Goal: Task Accomplishment & Management: Use online tool/utility

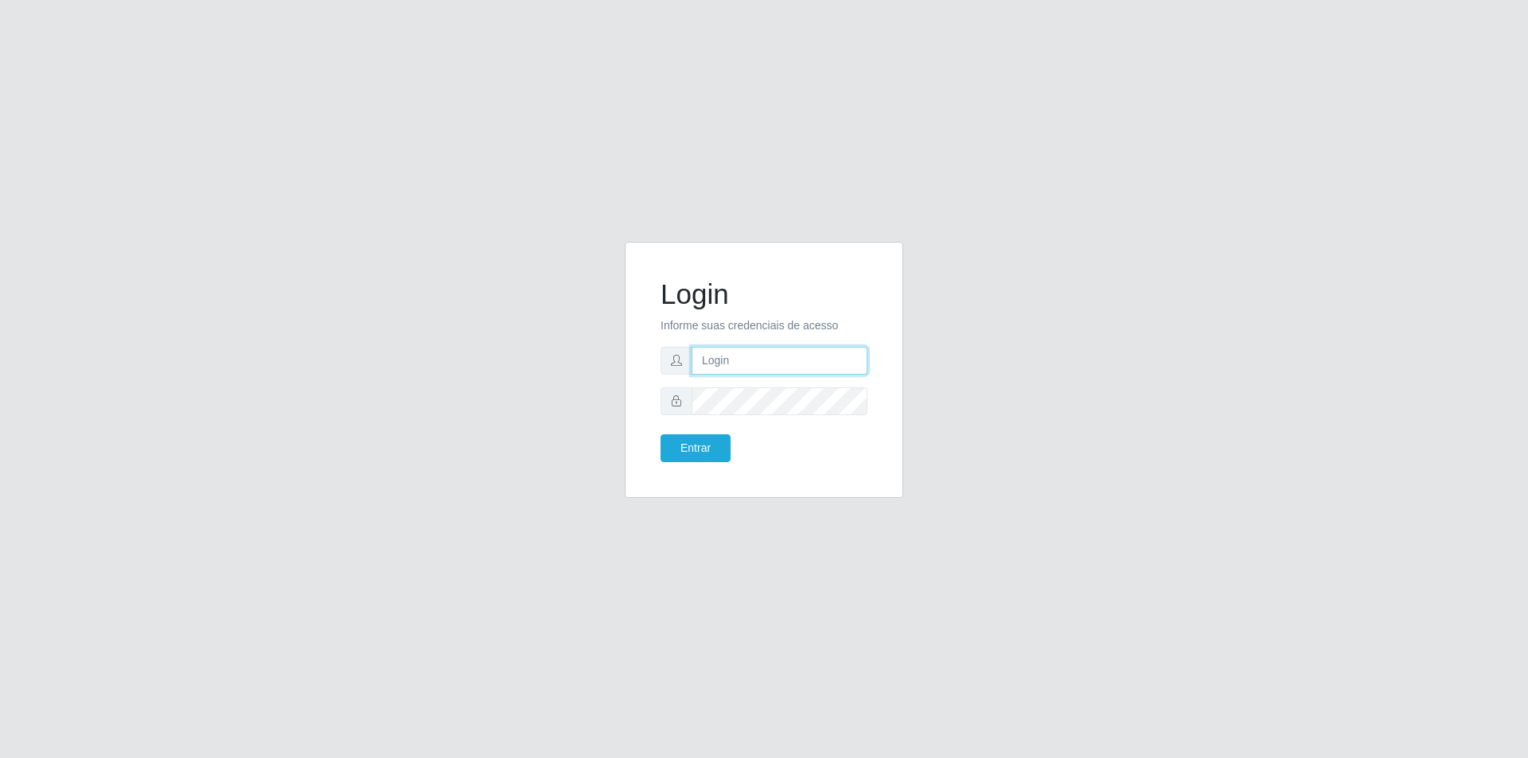
click at [787, 360] on input "text" at bounding box center [780, 361] width 176 height 28
type input "[PERSON_NAME].[PERSON_NAME]"
type input "[EMAIL_ADDRESS][PERSON_NAME][DOMAIN_NAME]"
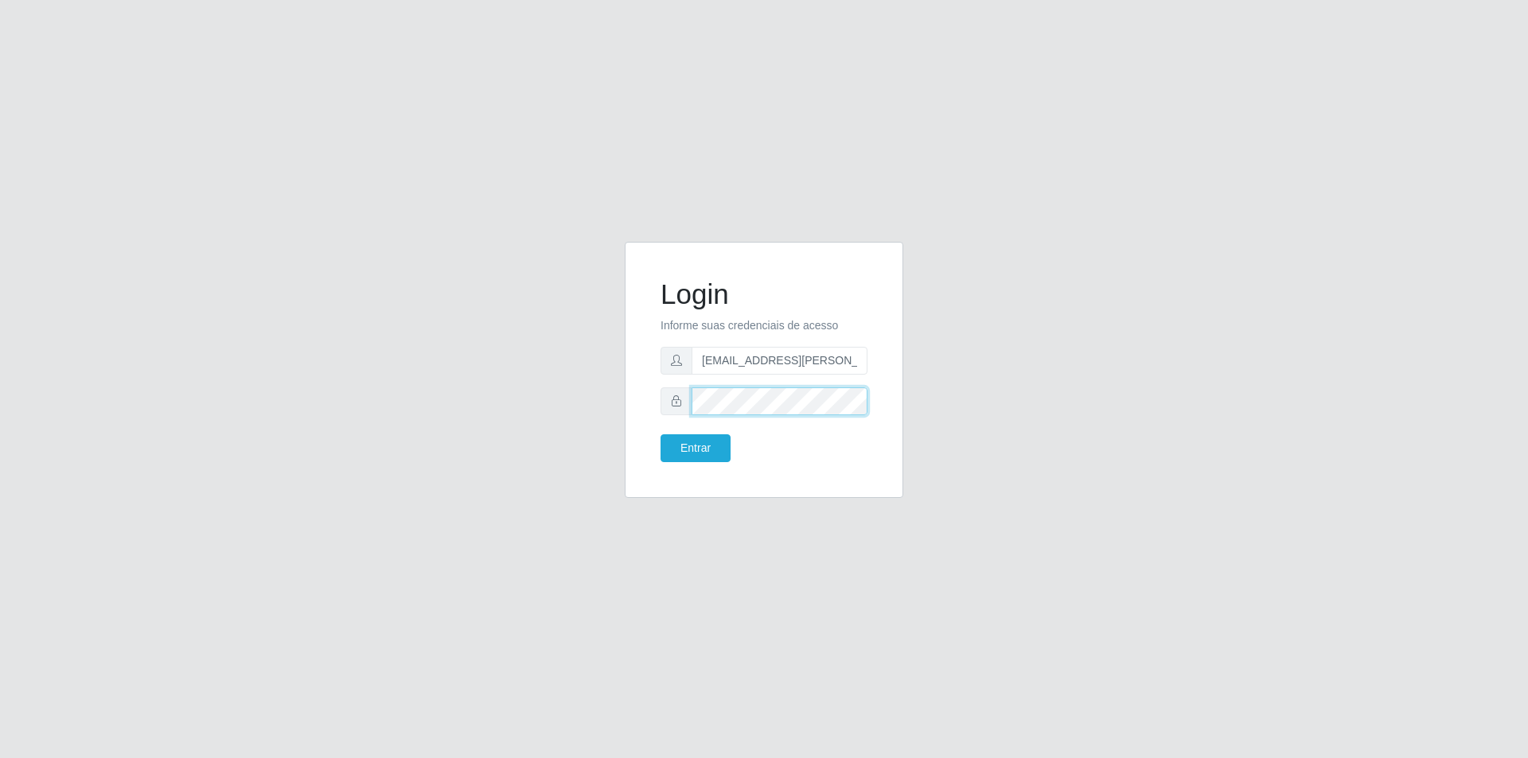
click at [660, 434] on button "Entrar" at bounding box center [695, 448] width 70 height 28
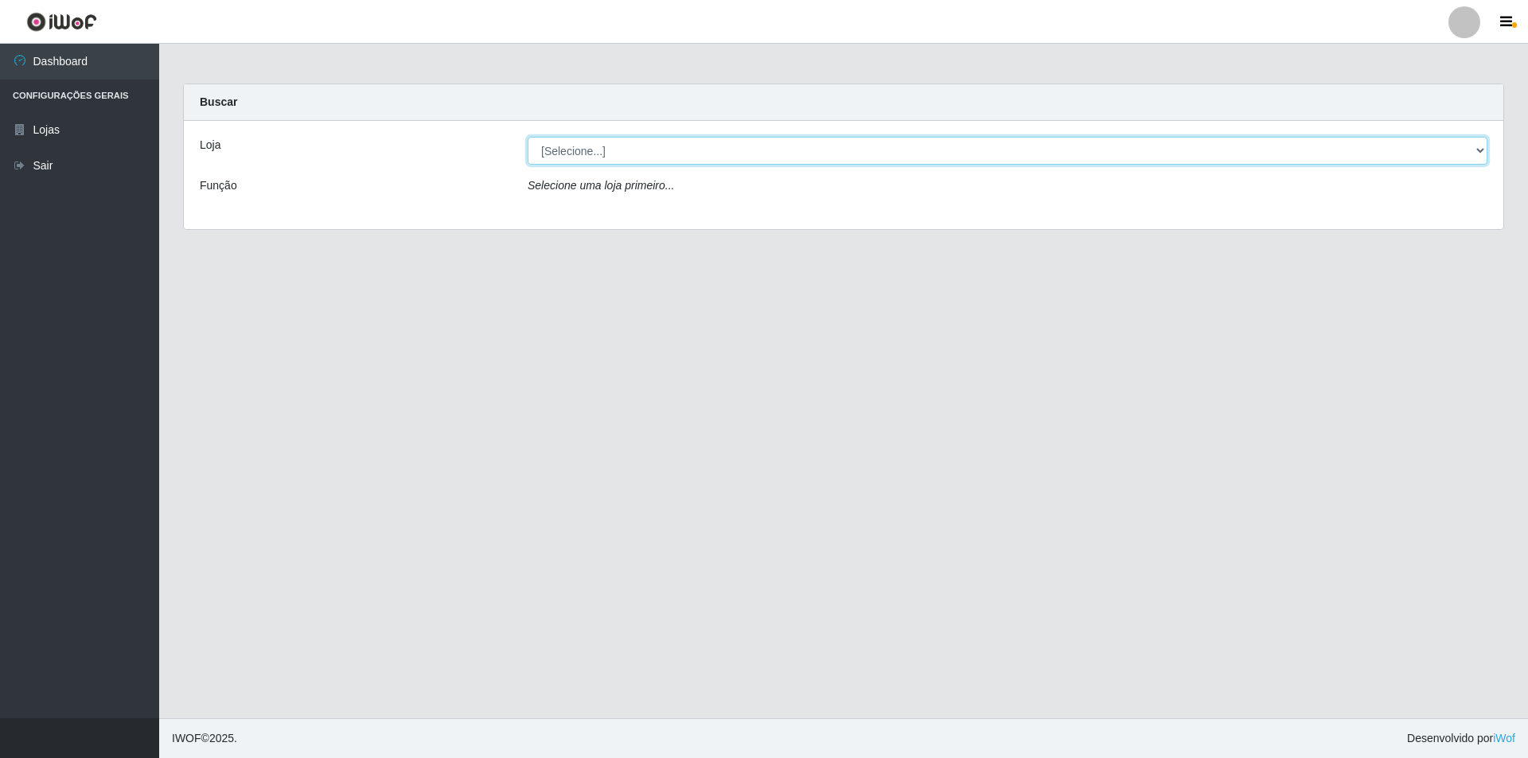
drag, startPoint x: 753, startPoint y: 144, endPoint x: 725, endPoint y: 156, distance: 30.3
click at [753, 144] on select "[Selecione...] Atacado Vem - [STREET_ADDRESS]" at bounding box center [1008, 151] width 960 height 28
select select "449"
click at [528, 137] on select "[Selecione...] Atacado Vem - [STREET_ADDRESS]" at bounding box center [1008, 151] width 960 height 28
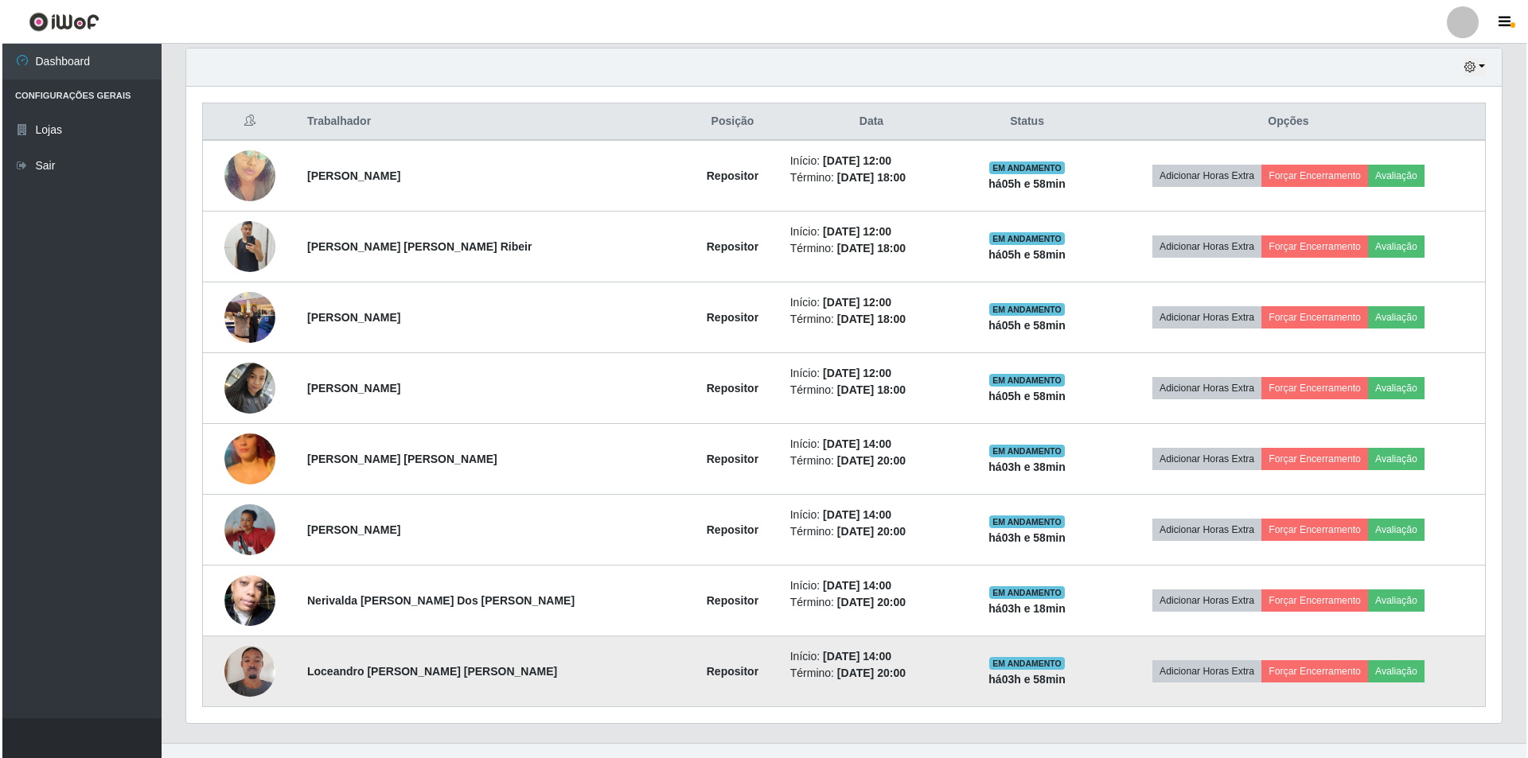
scroll to position [582, 0]
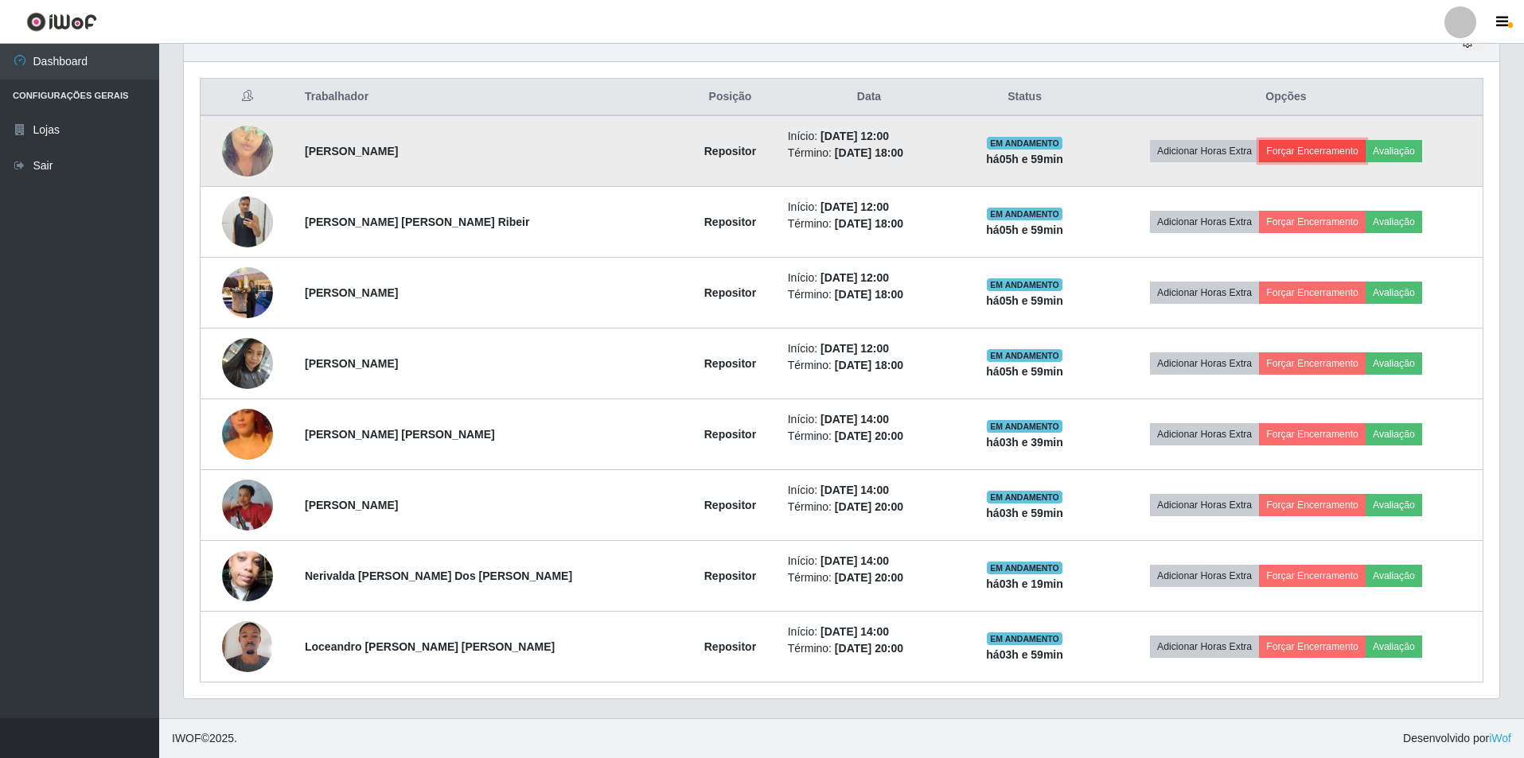
click at [1280, 150] on button "Forçar Encerramento" at bounding box center [1312, 151] width 107 height 22
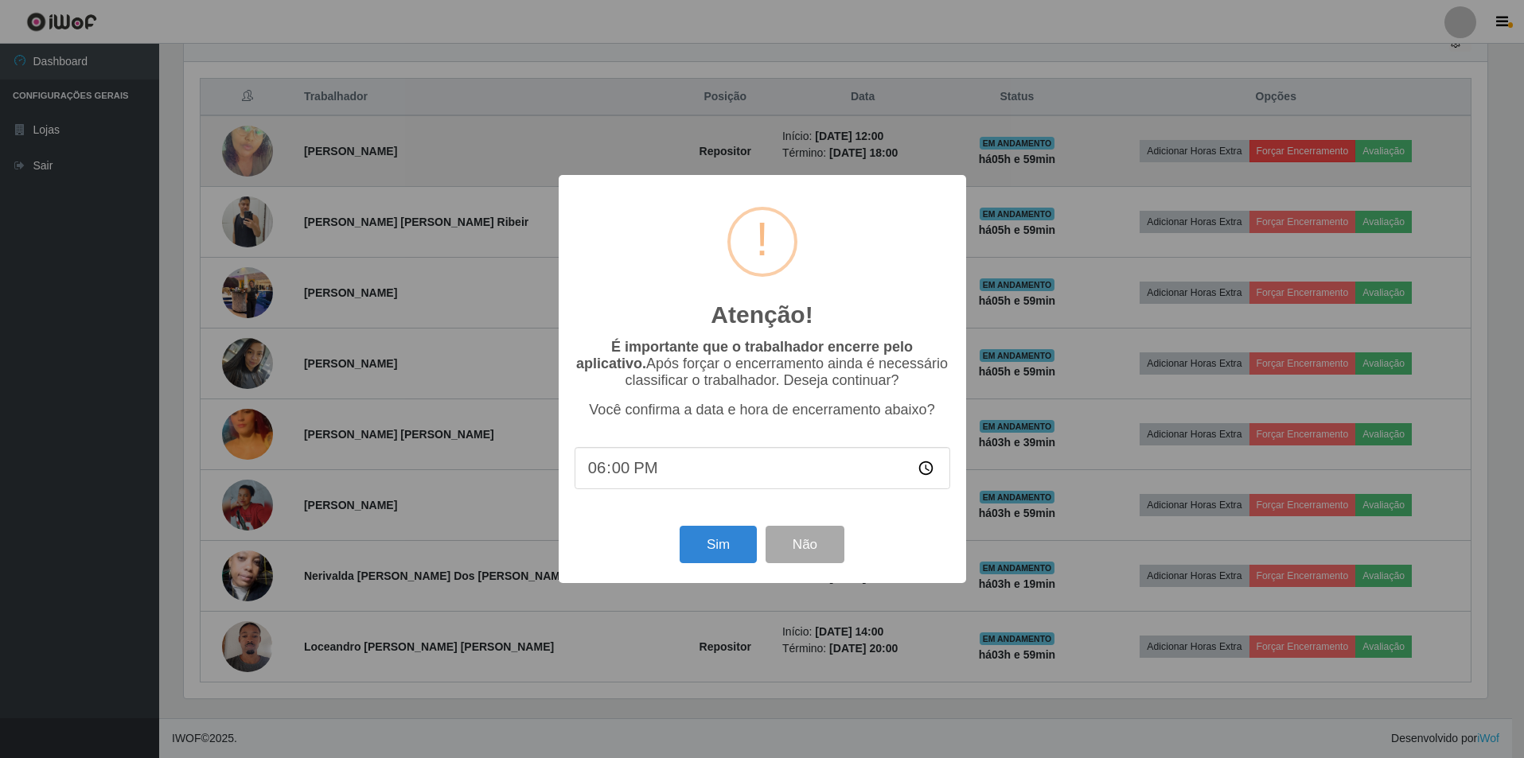
scroll to position [330, 1307]
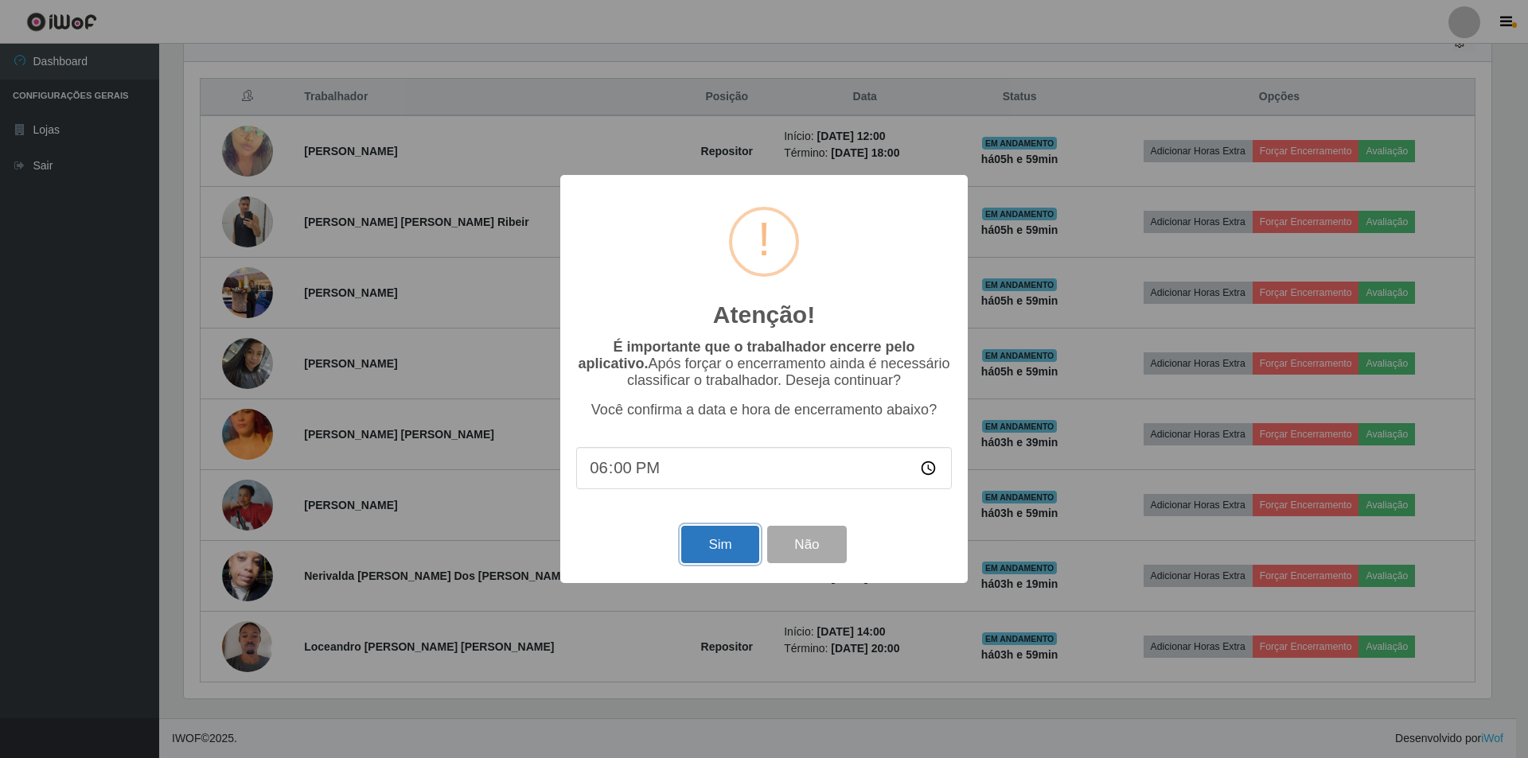
click at [714, 549] on button "Sim" at bounding box center [719, 544] width 77 height 37
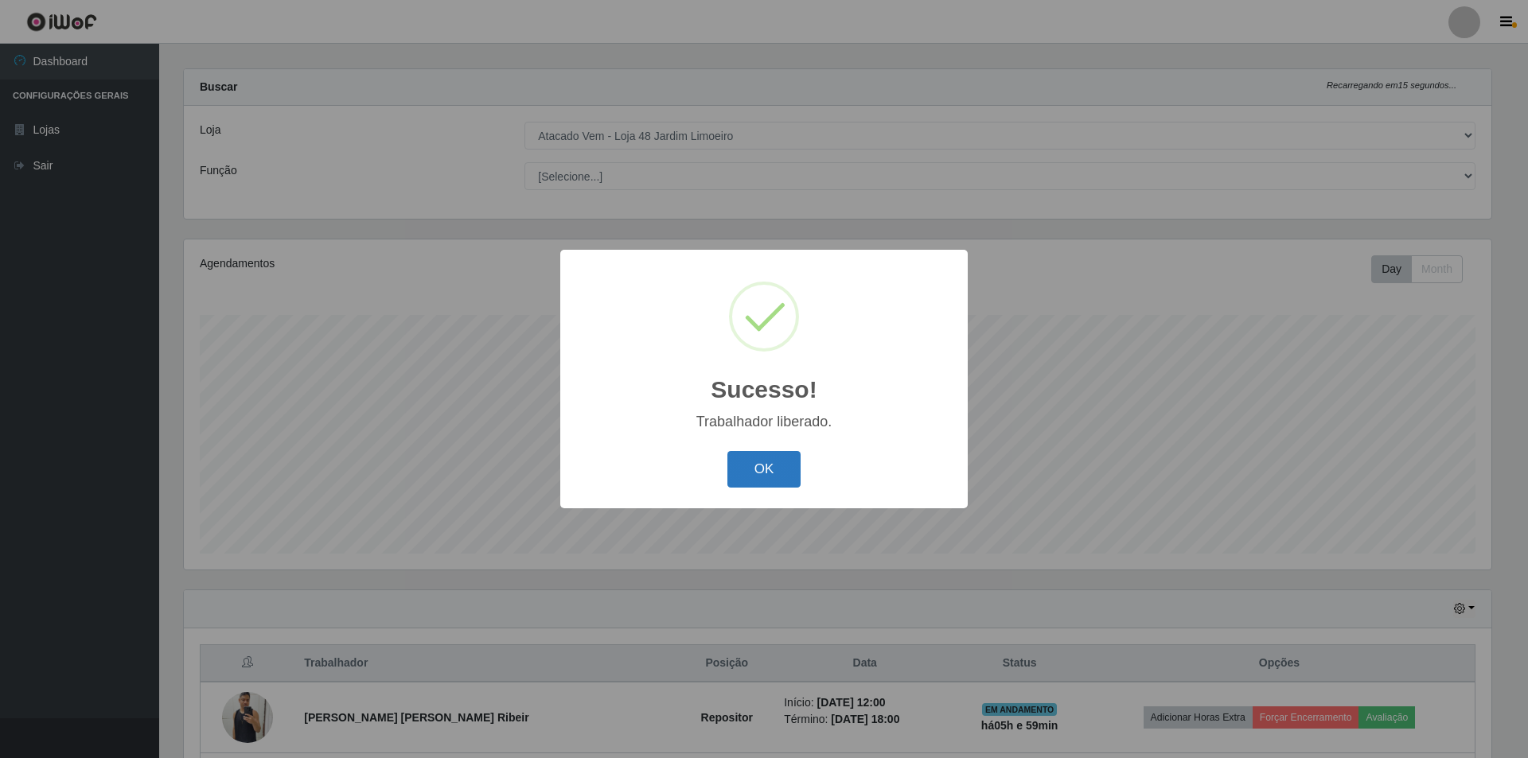
click at [776, 459] on button "OK" at bounding box center [764, 469] width 74 height 37
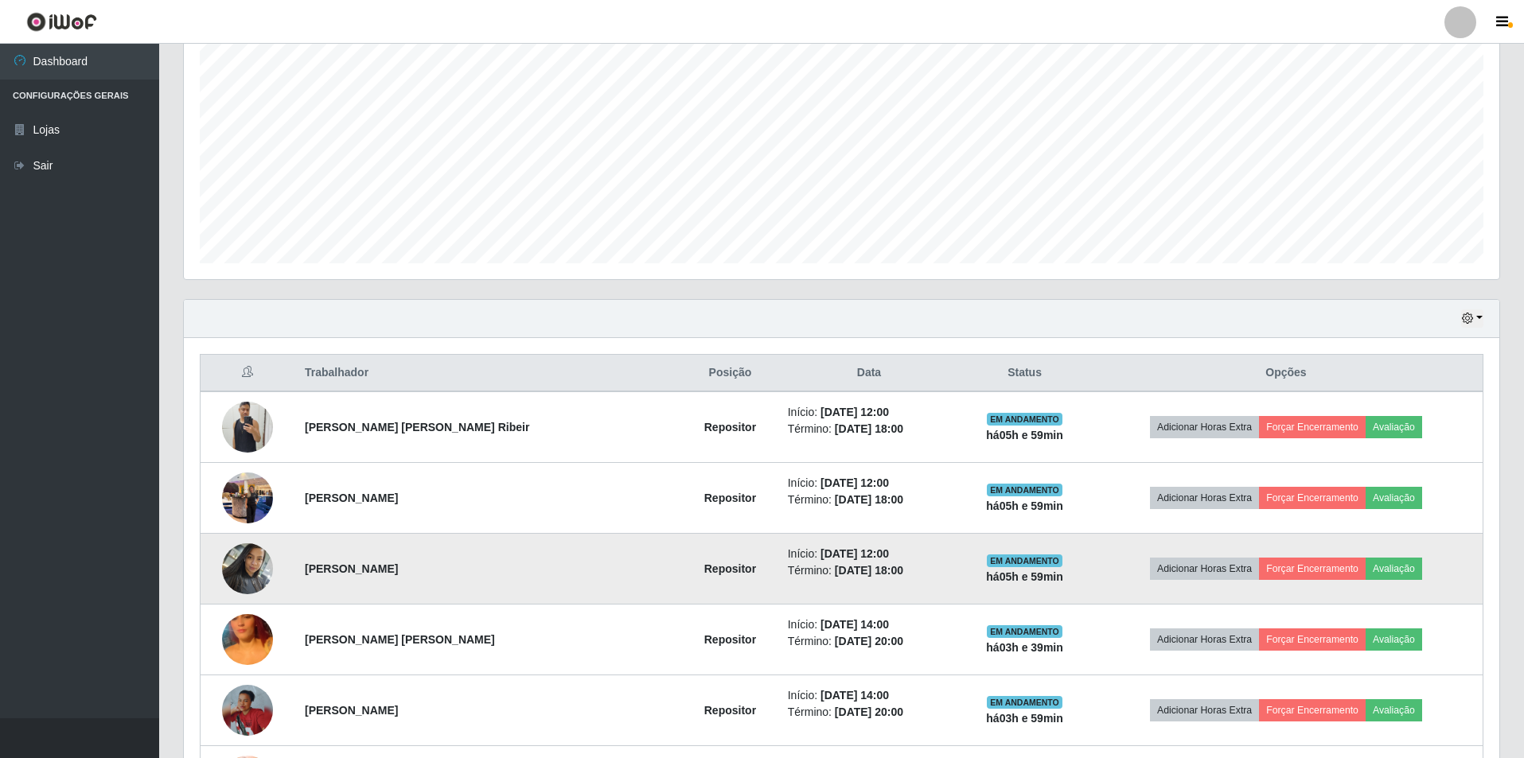
scroll to position [333, 0]
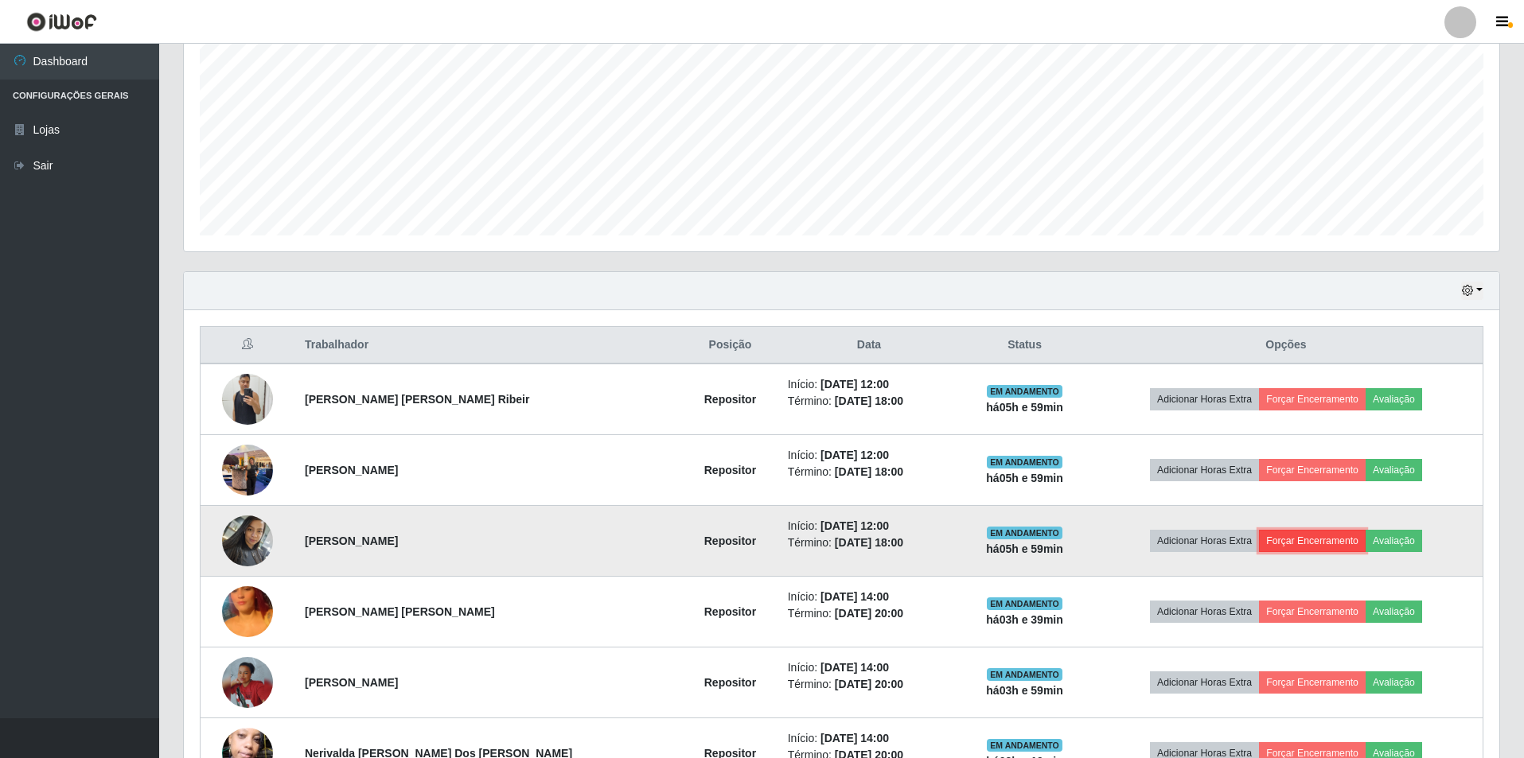
click at [1305, 541] on button "Forçar Encerramento" at bounding box center [1312, 541] width 107 height 22
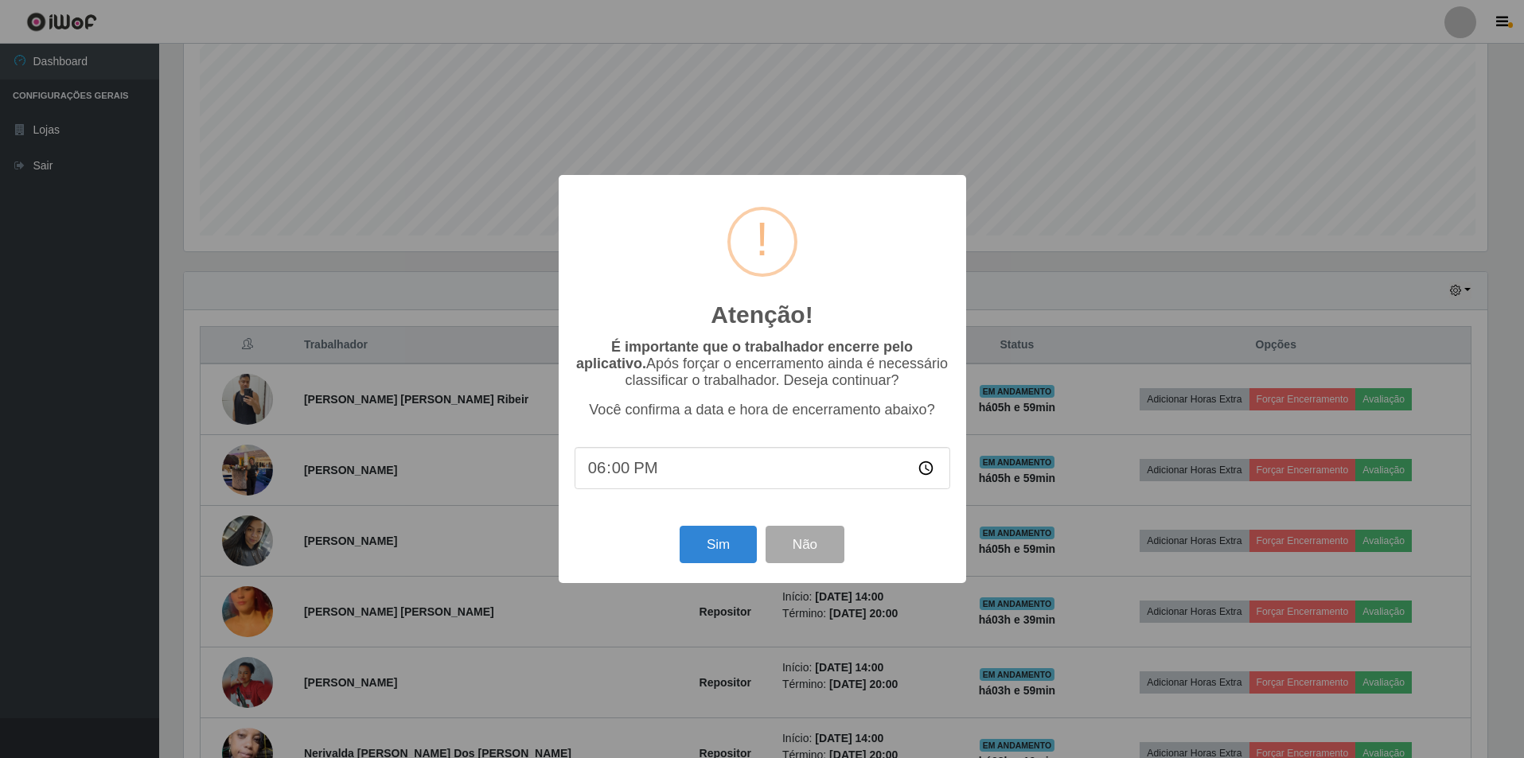
scroll to position [330, 1307]
click at [707, 545] on button "Sim" at bounding box center [719, 544] width 77 height 37
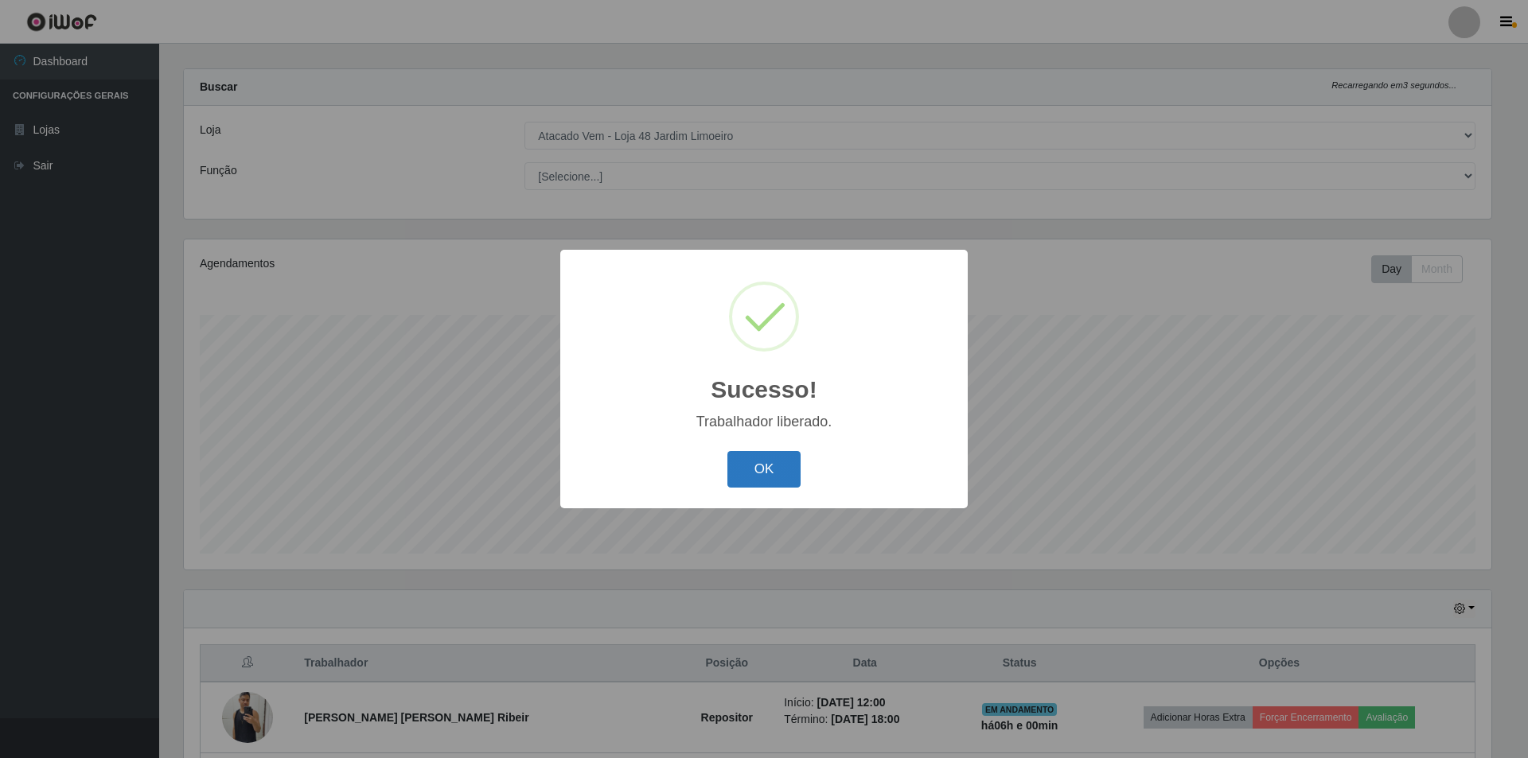
click at [752, 479] on button "OK" at bounding box center [764, 469] width 74 height 37
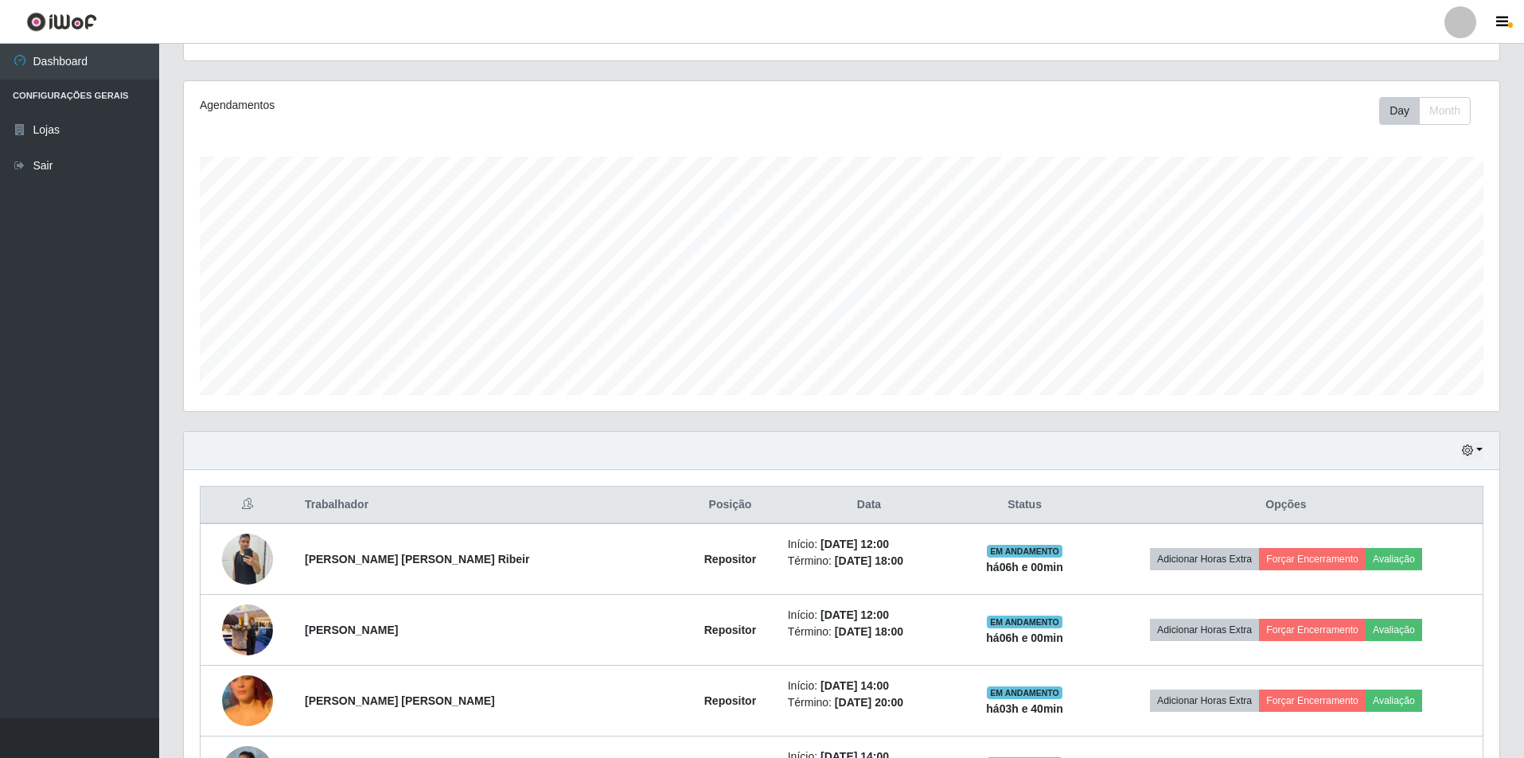
scroll to position [174, 0]
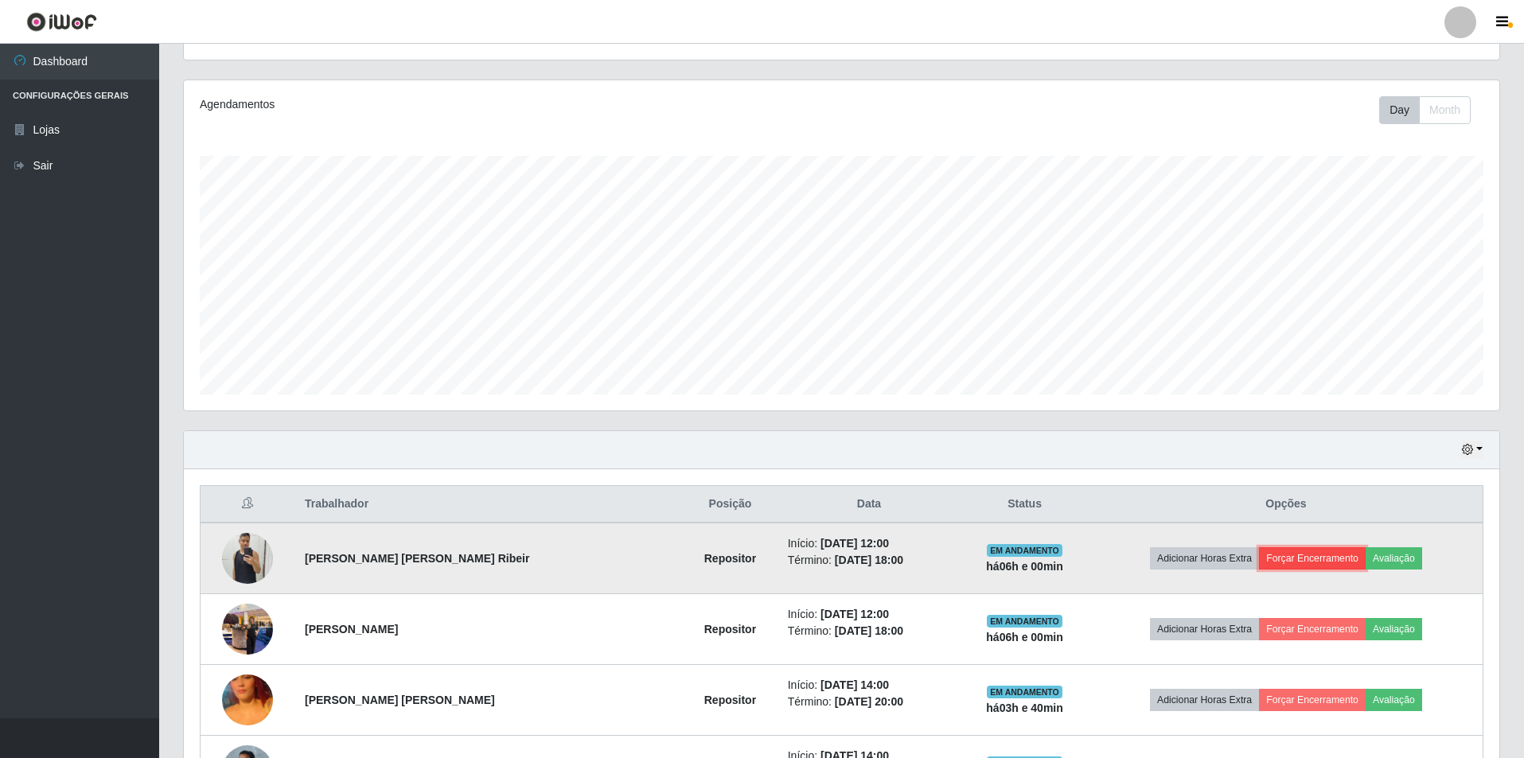
click at [1296, 555] on button "Forçar Encerramento" at bounding box center [1312, 558] width 107 height 22
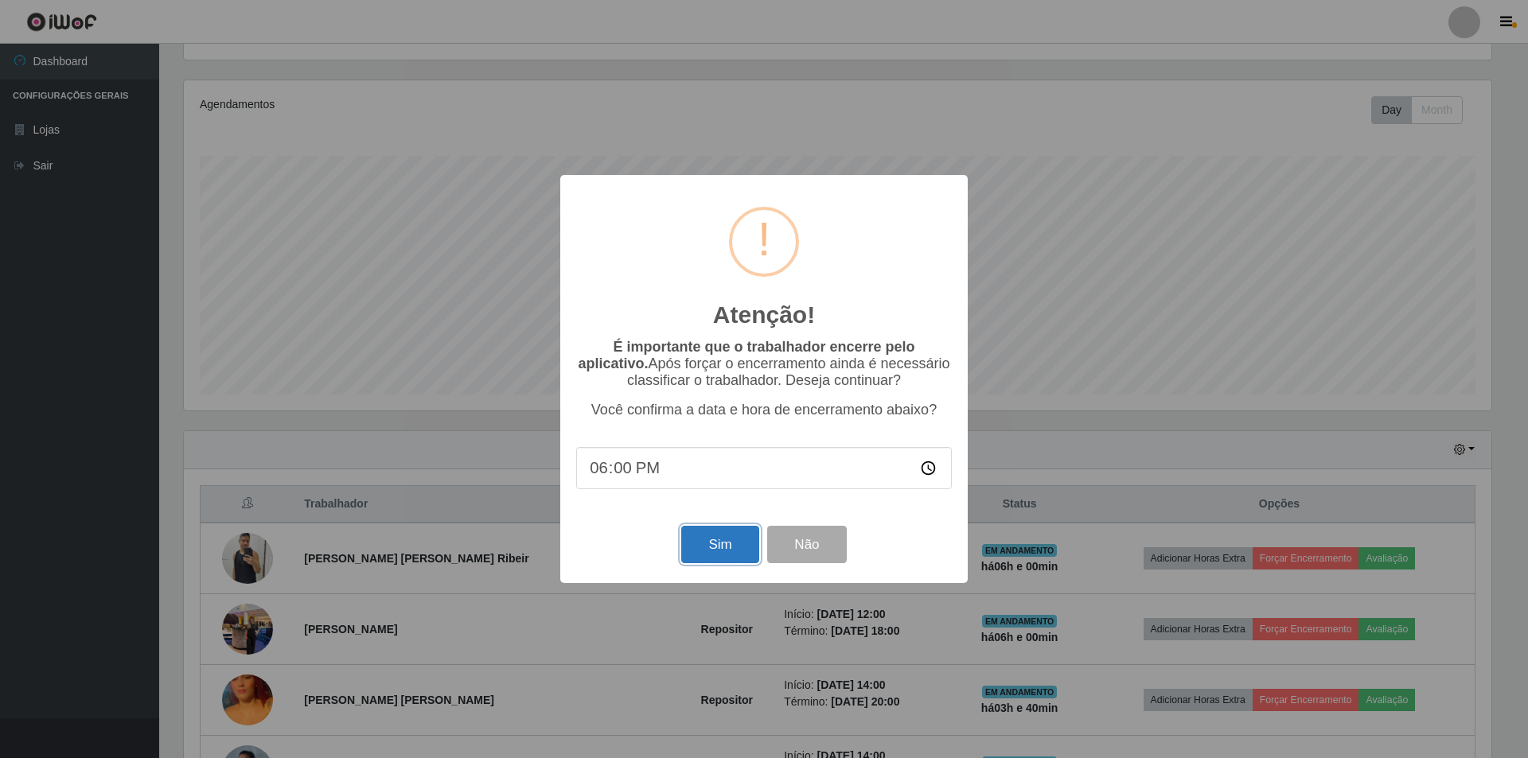
click at [727, 538] on button "Sim" at bounding box center [719, 544] width 77 height 37
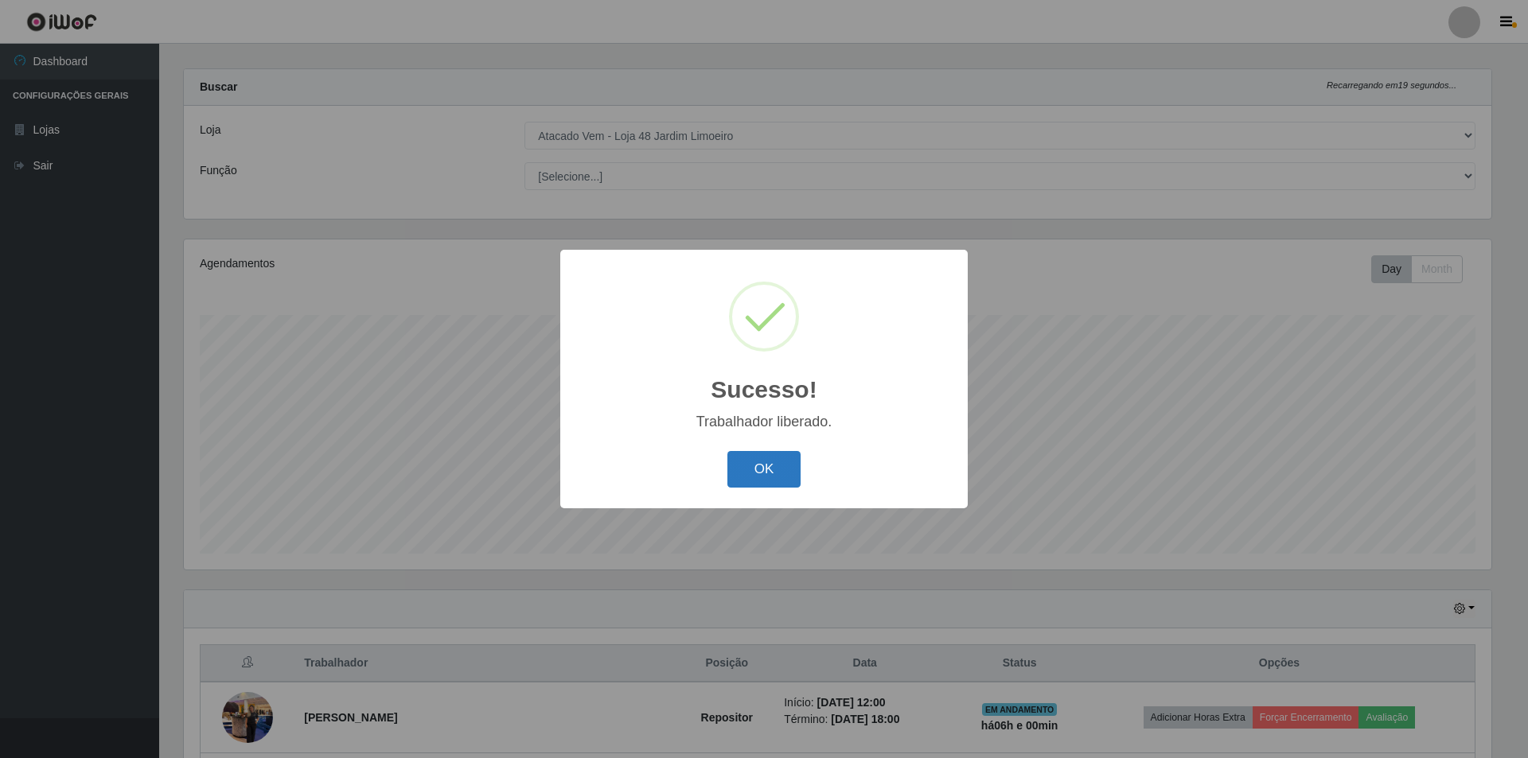
click at [766, 463] on button "OK" at bounding box center [764, 469] width 74 height 37
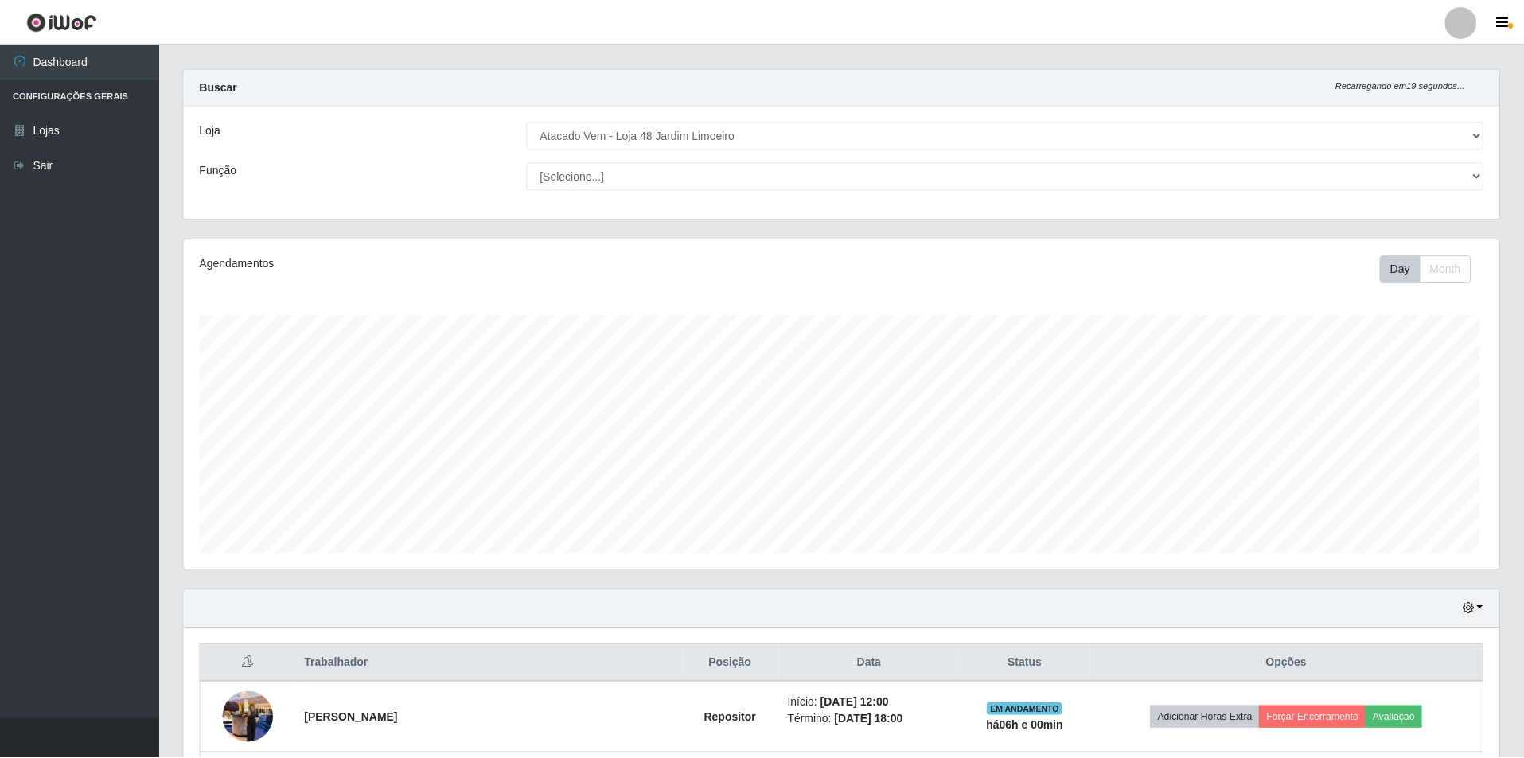
scroll to position [0, 0]
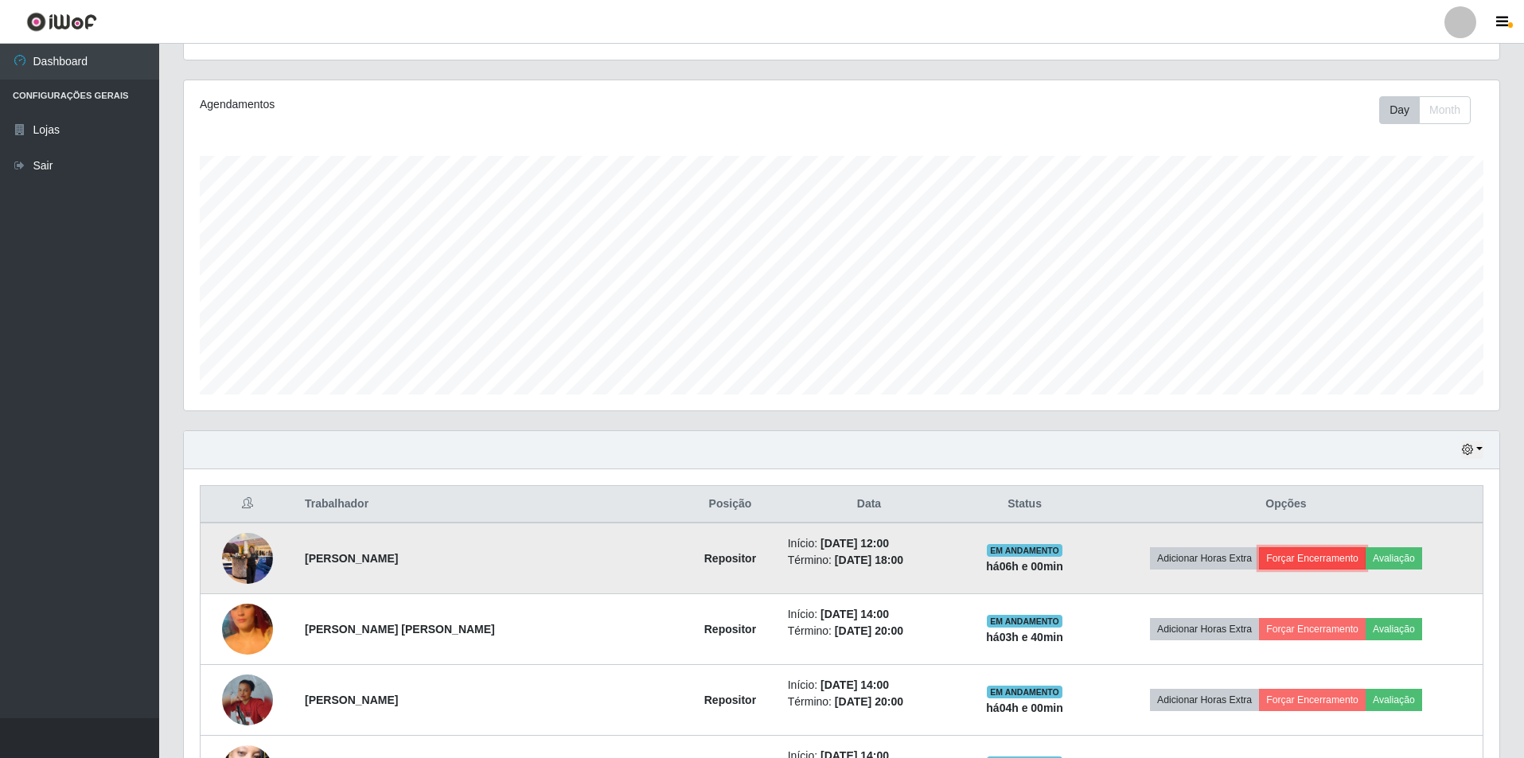
click at [1296, 555] on button "Forçar Encerramento" at bounding box center [1312, 558] width 107 height 22
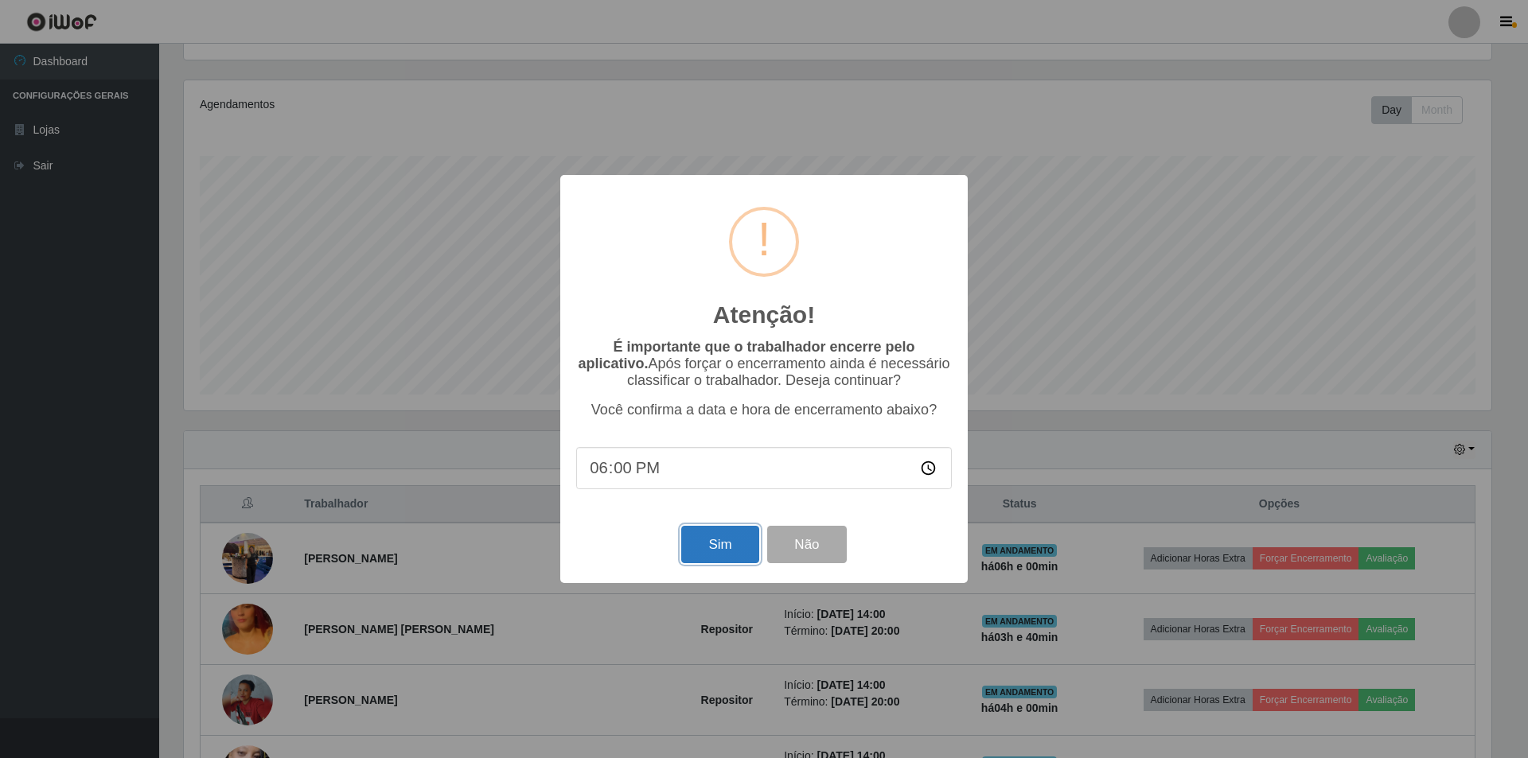
click at [704, 557] on button "Sim" at bounding box center [719, 544] width 77 height 37
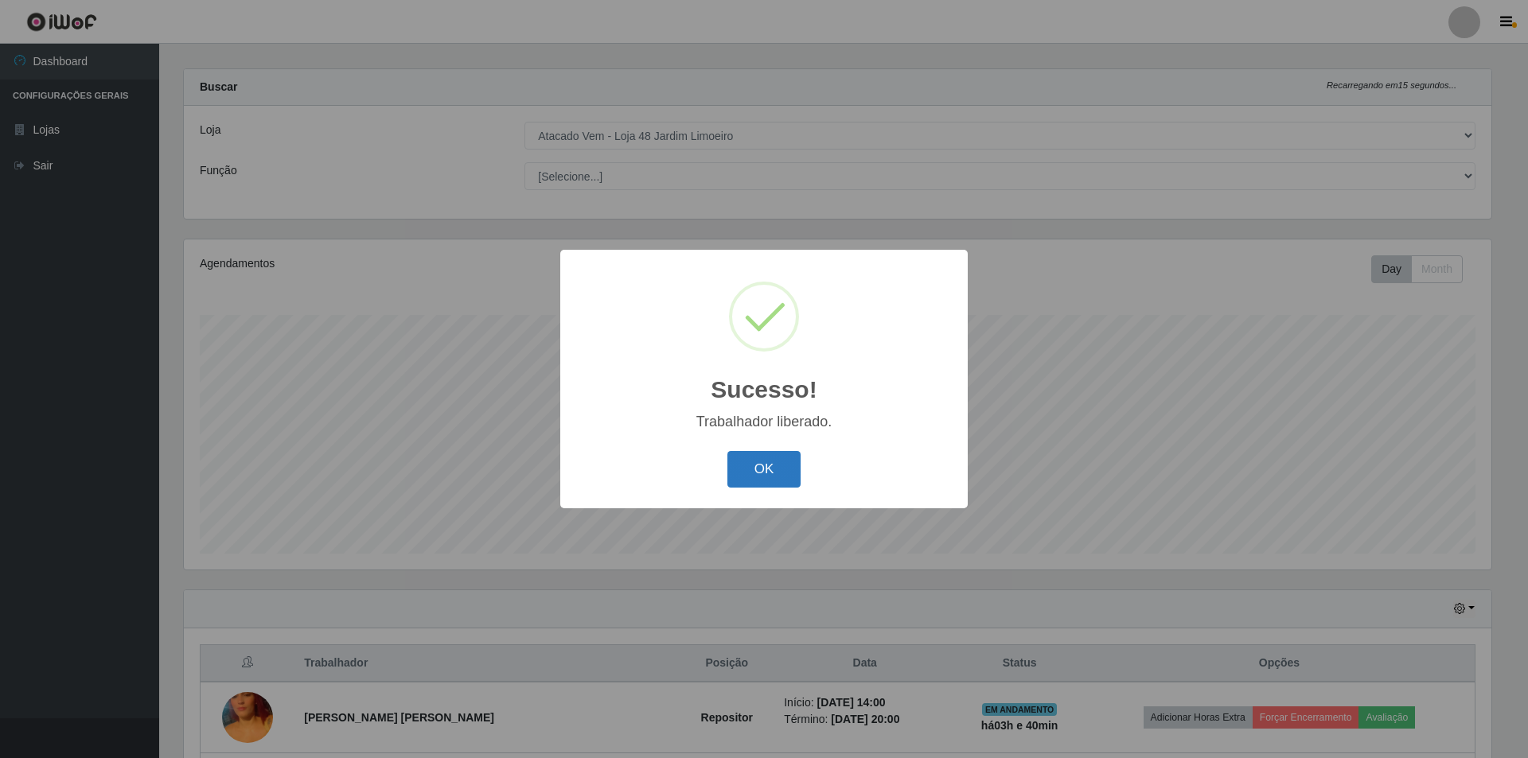
click at [742, 468] on button "OK" at bounding box center [764, 469] width 74 height 37
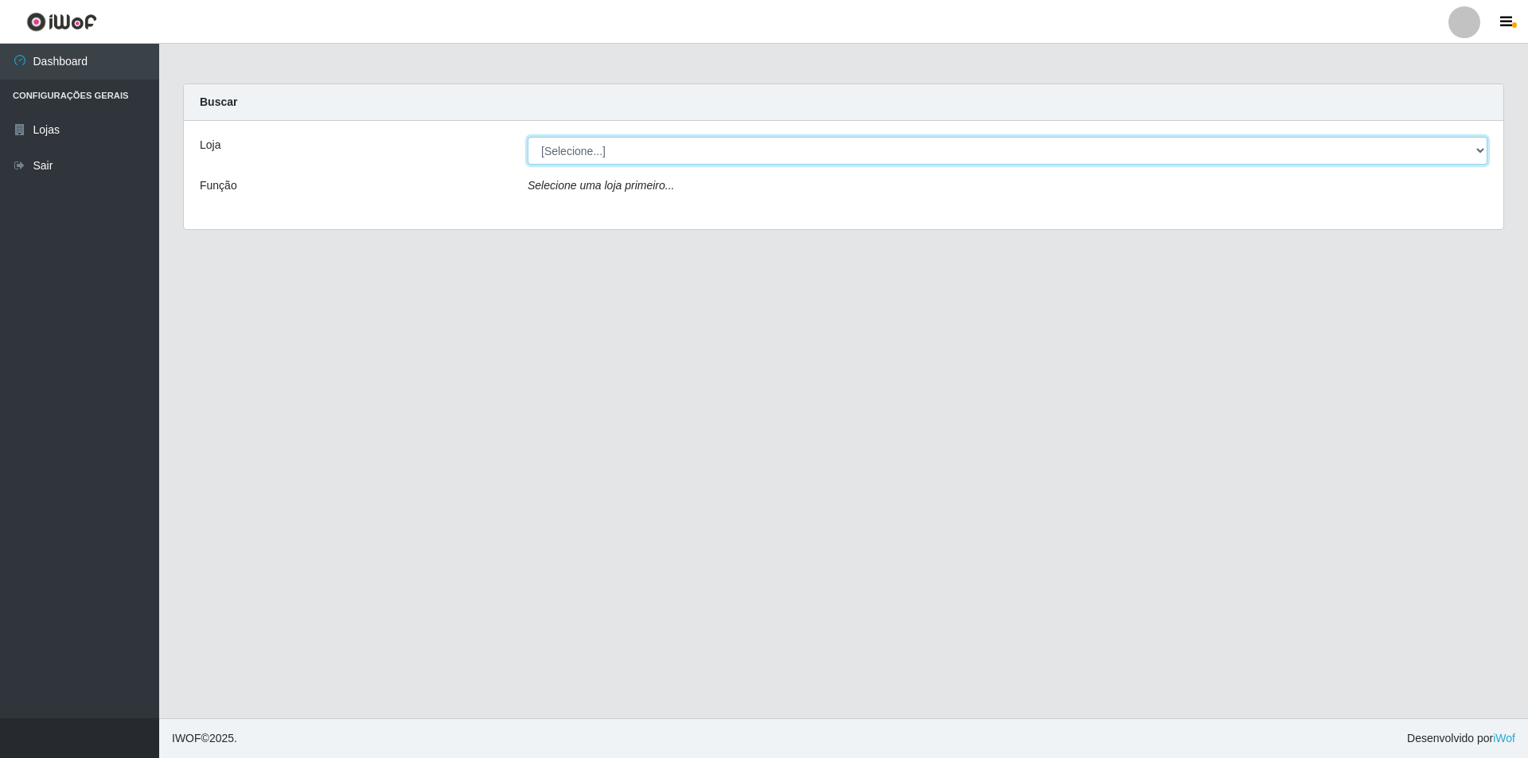
click at [550, 156] on select "[Selecione...] Atacado Vem - [STREET_ADDRESS]" at bounding box center [1008, 151] width 960 height 28
select select "449"
click at [528, 137] on select "[Selecione...] Atacado Vem - [STREET_ADDRESS]" at bounding box center [1008, 151] width 960 height 28
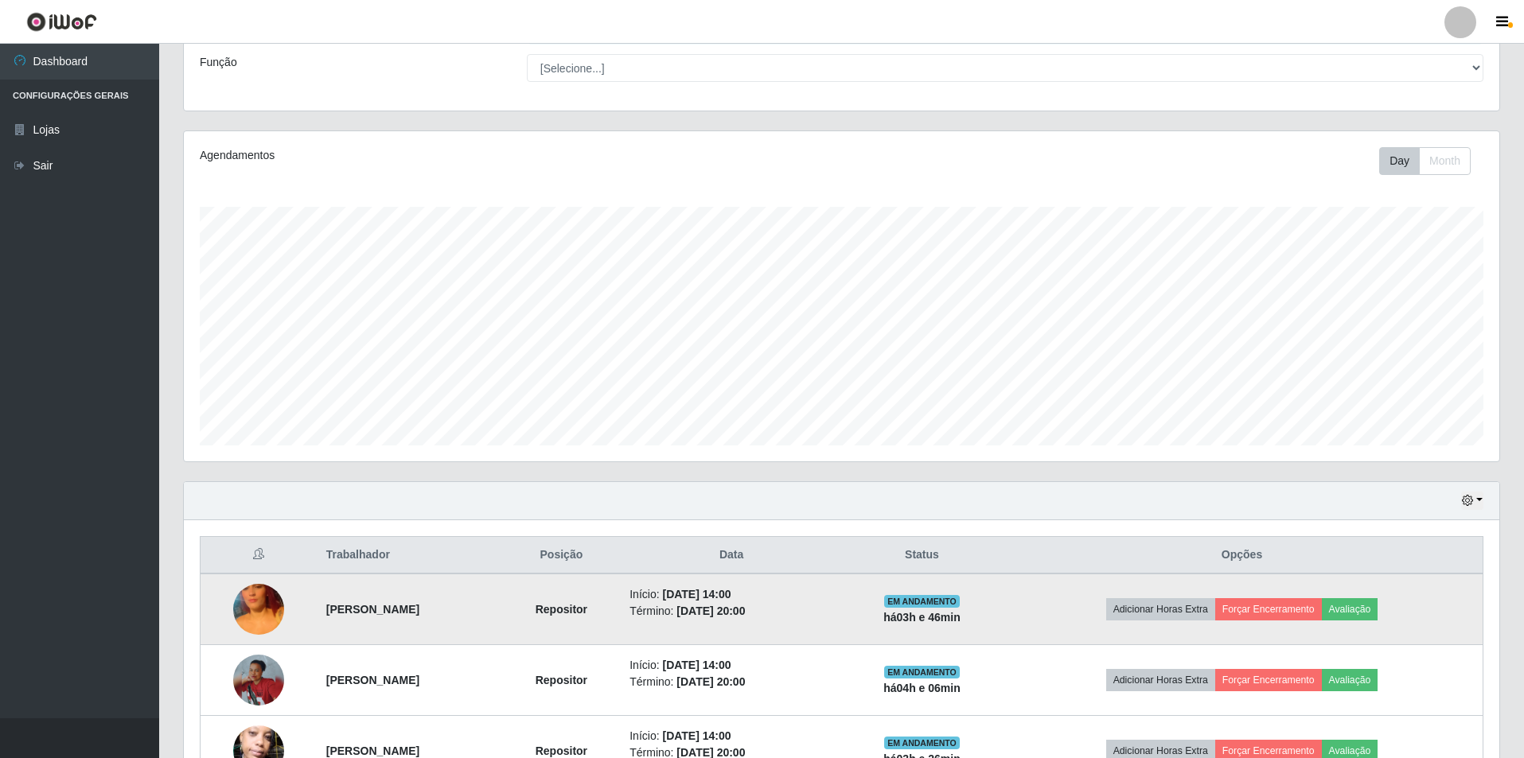
scroll to position [298, 0]
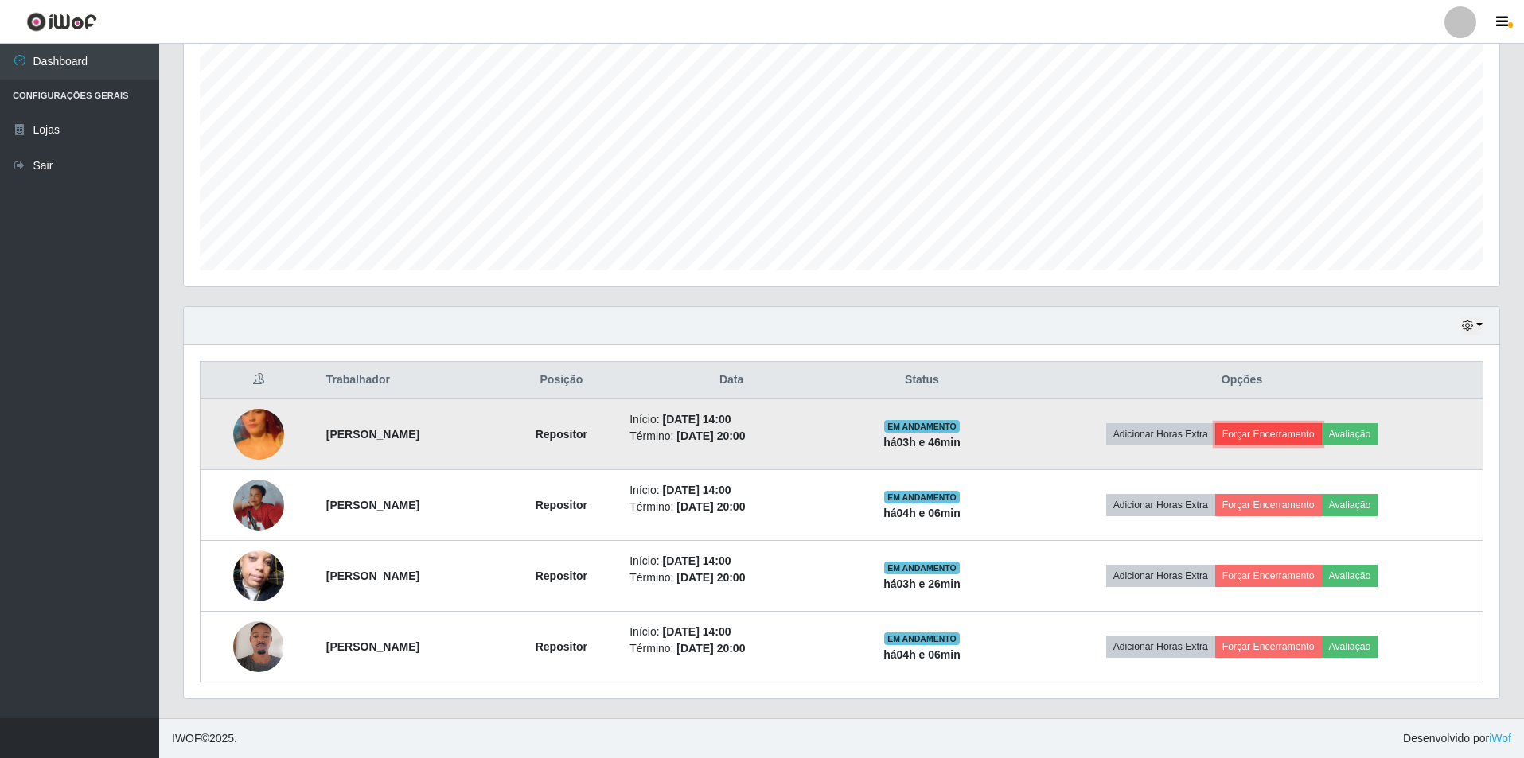
click at [1260, 433] on button "Forçar Encerramento" at bounding box center [1268, 434] width 107 height 22
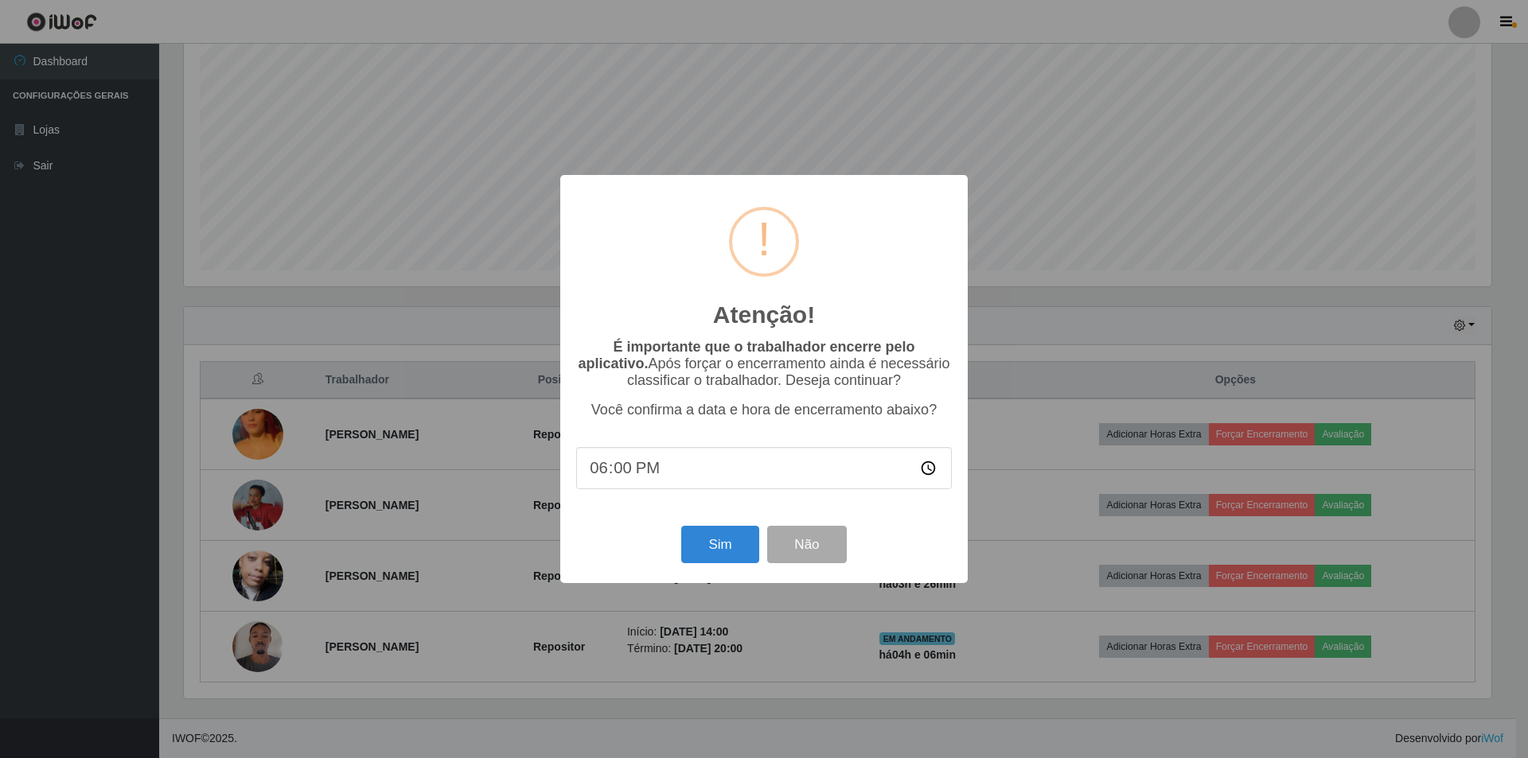
type input "18:06"
click at [712, 553] on button "Sim" at bounding box center [719, 544] width 77 height 37
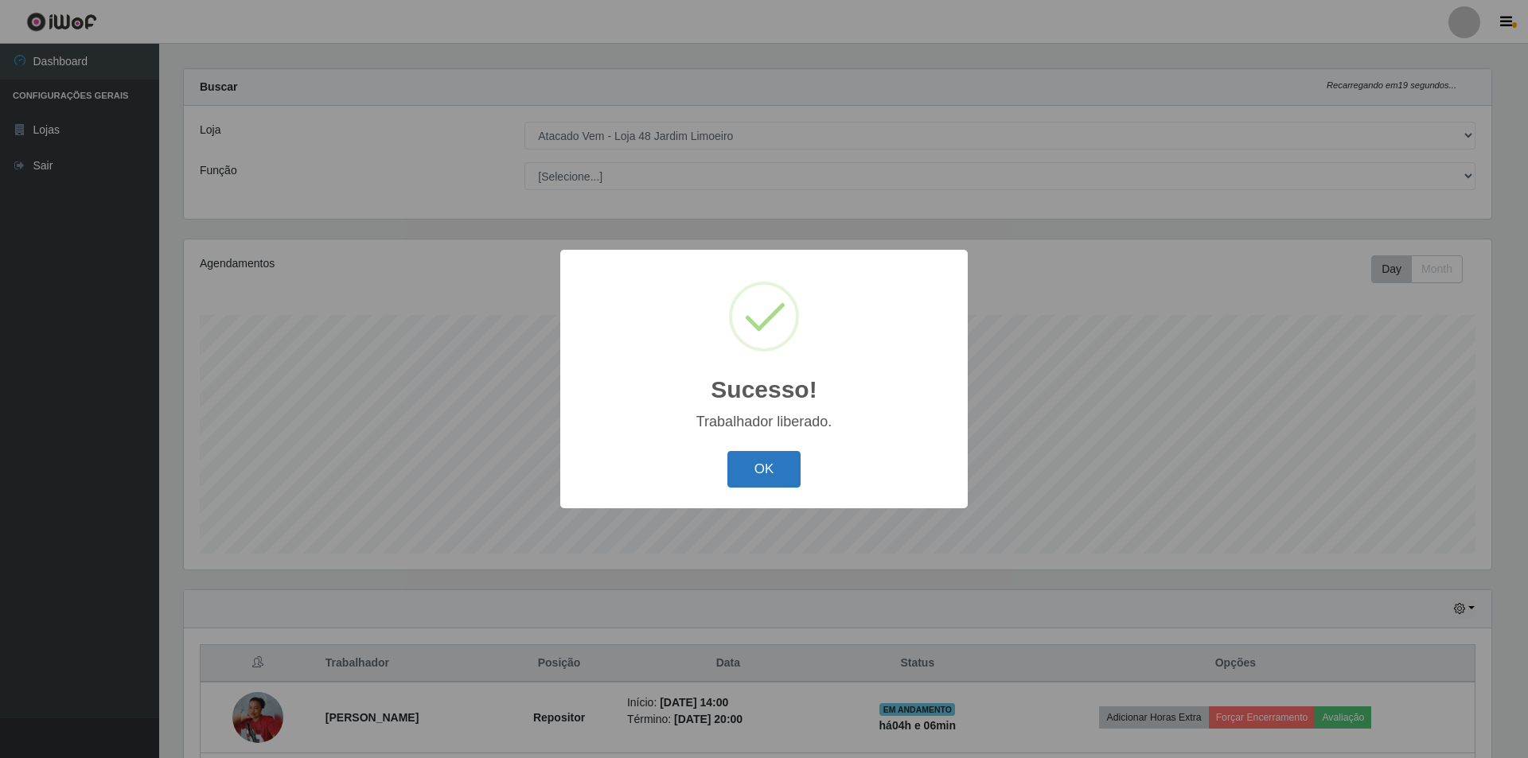
click at [789, 469] on button "OK" at bounding box center [764, 469] width 74 height 37
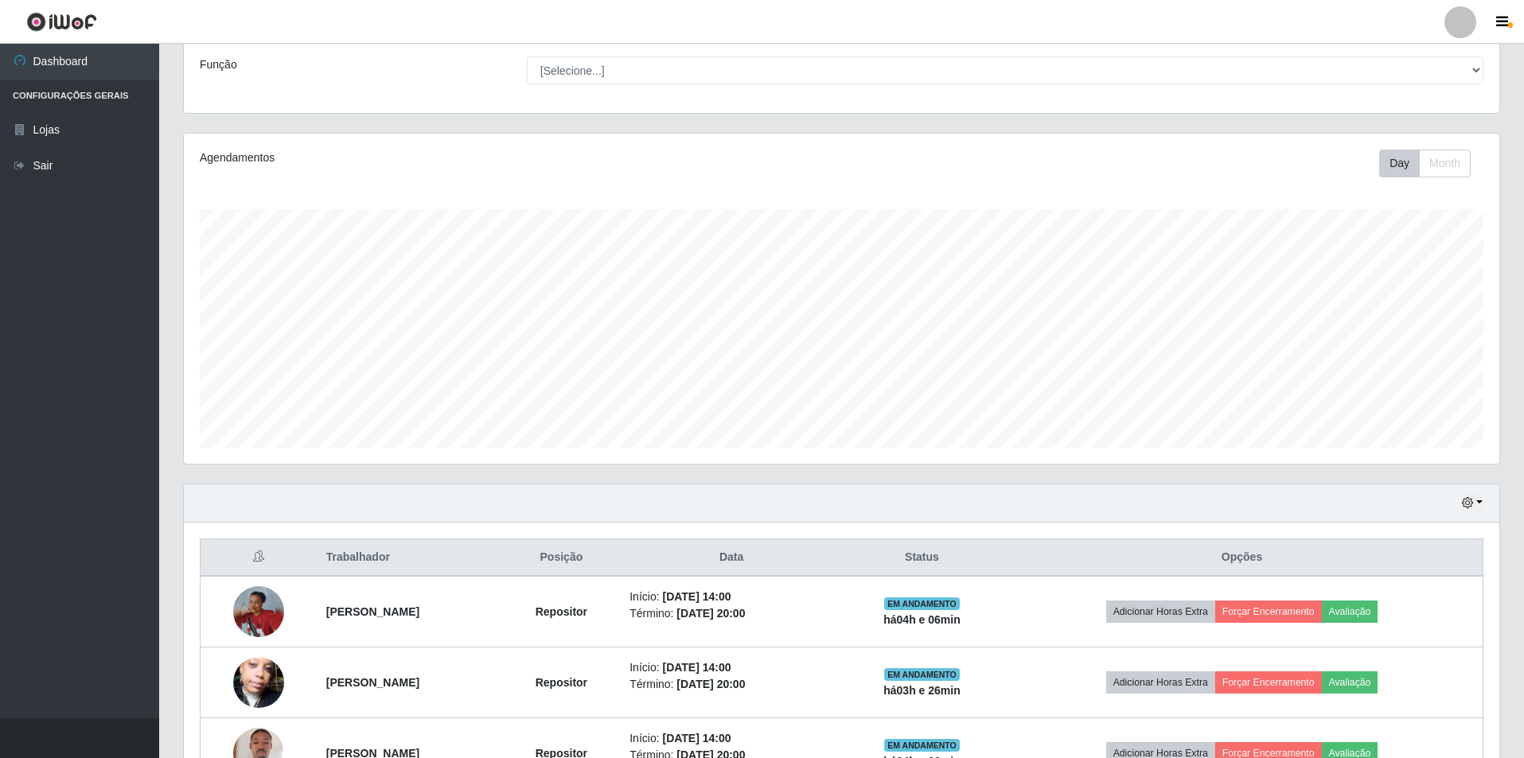
scroll to position [228, 0]
